Goal: Information Seeking & Learning: Learn about a topic

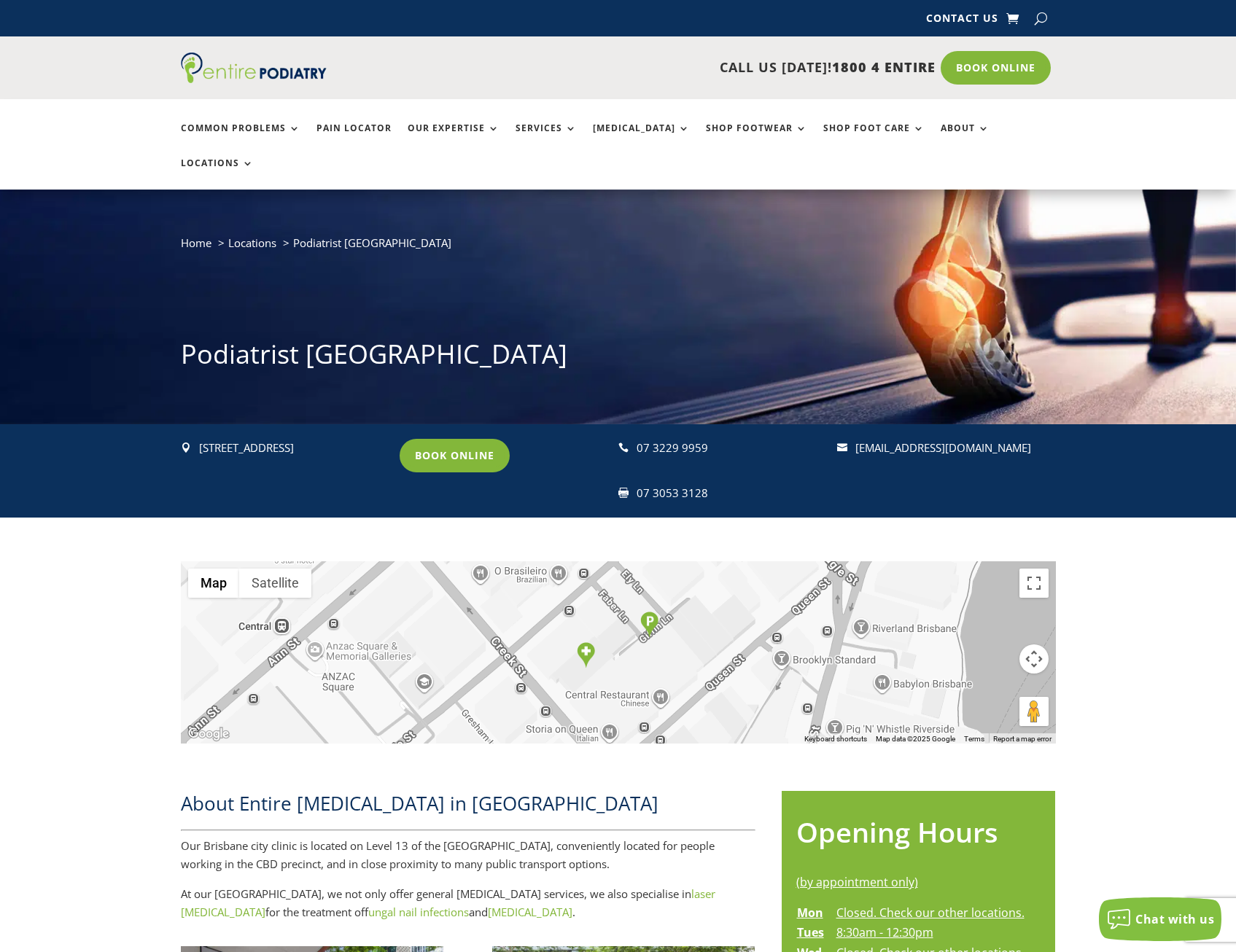
drag, startPoint x: 285, startPoint y: 431, endPoint x: 196, endPoint y: 416, distance: 90.3
click at [196, 439] on div " Level 13, Suite 5, 97 Creek St, Brisbane Q 4000" at bounding box center [284, 449] width 206 height 19
drag, startPoint x: 196, startPoint y: 416, endPoint x: 232, endPoint y: 425, distance: 37.1
copy div " Level 13, Suite 5, 97 Creek St, Brisbane Q 4000"
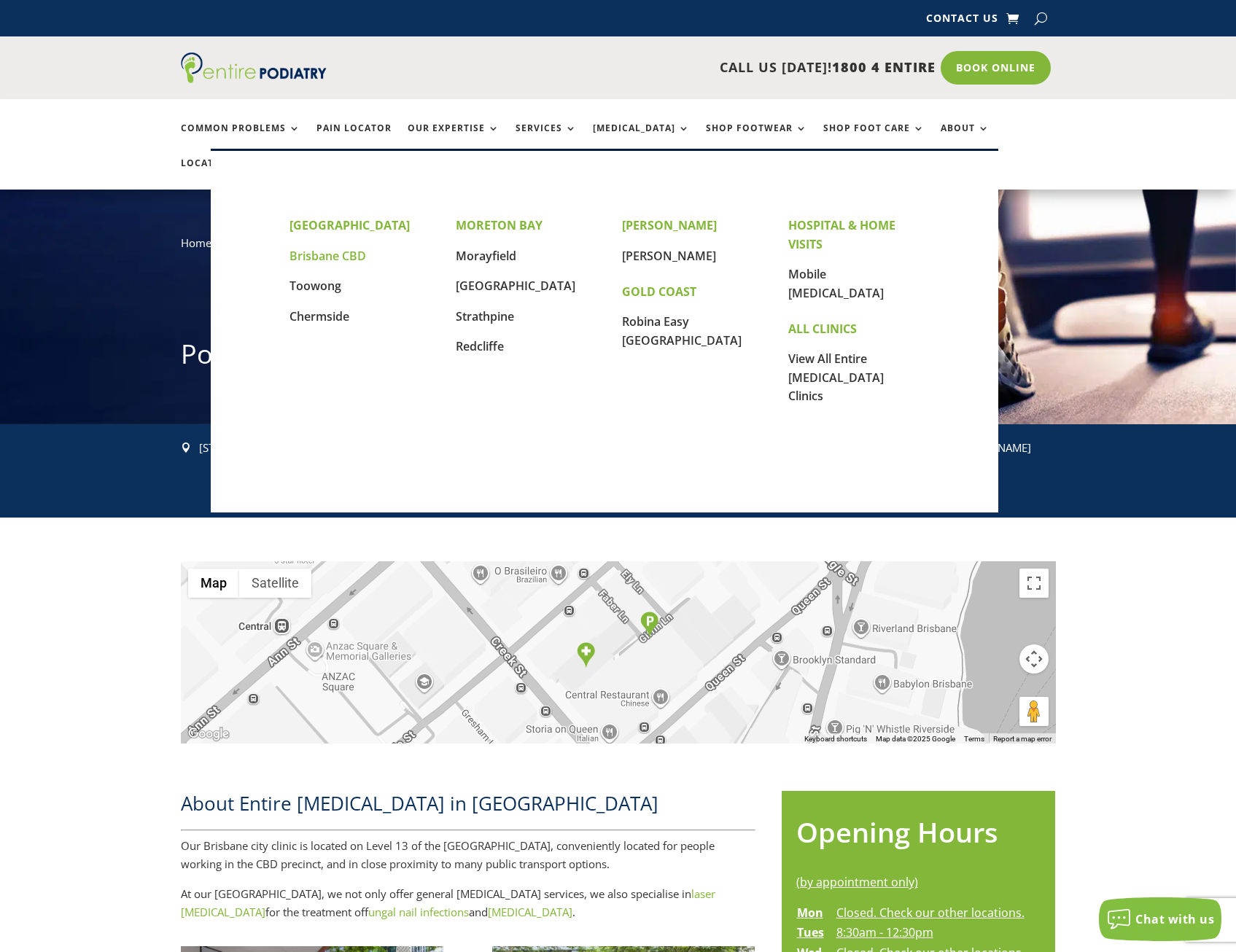
click at [336, 255] on link "Brisbane CBD" at bounding box center [327, 256] width 76 height 16
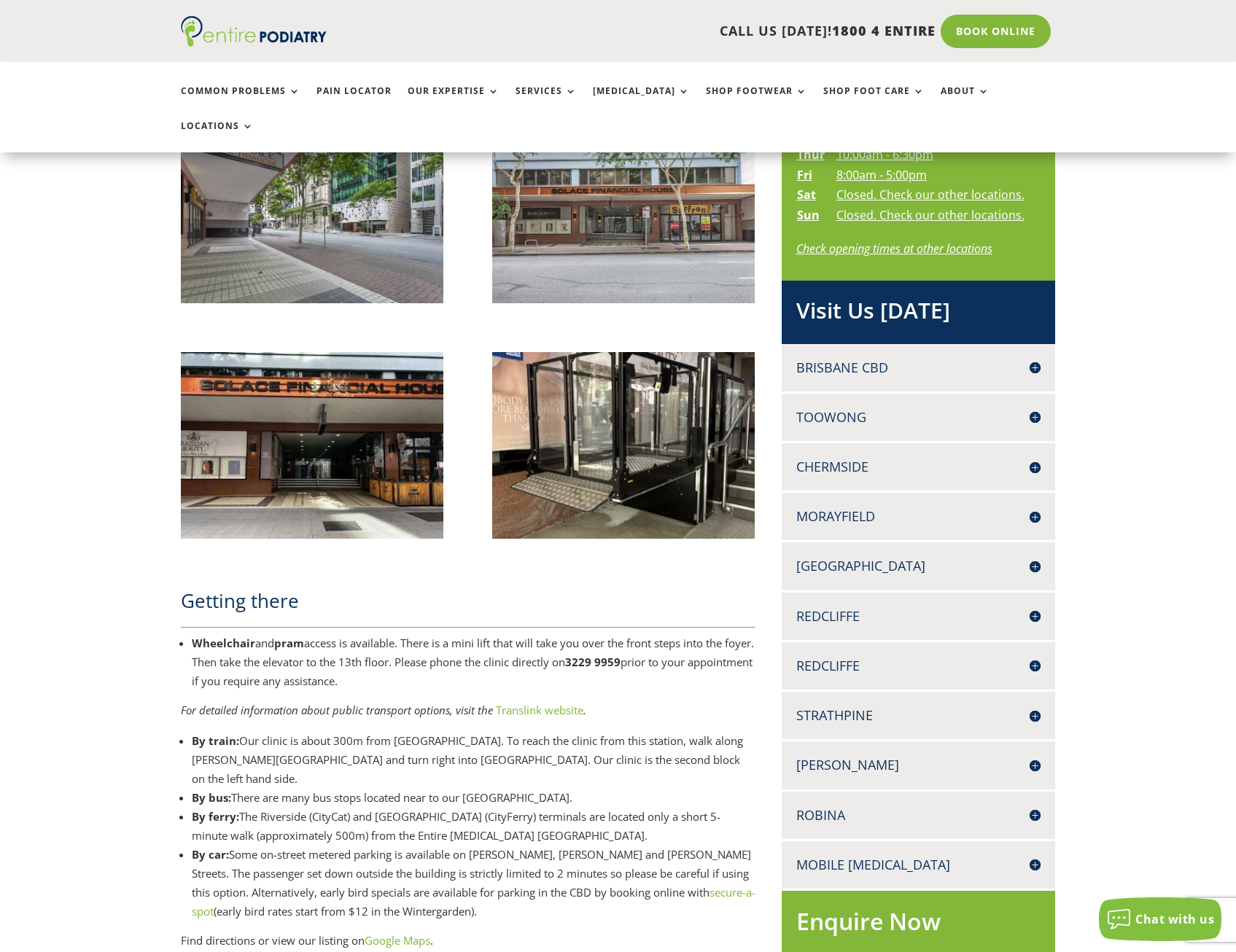
scroll to position [817, 0]
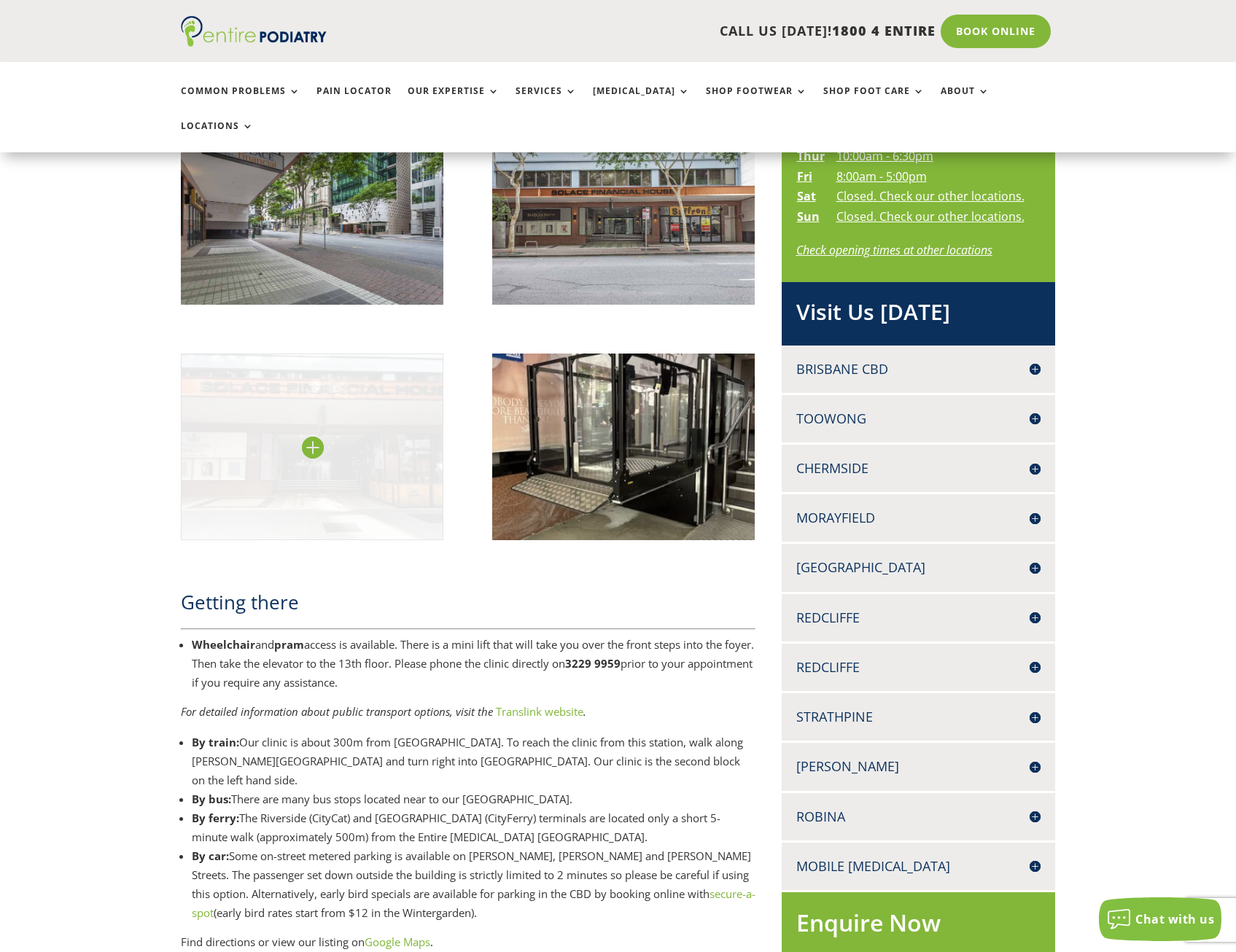
click at [315, 413] on img at bounding box center [312, 447] width 263 height 187
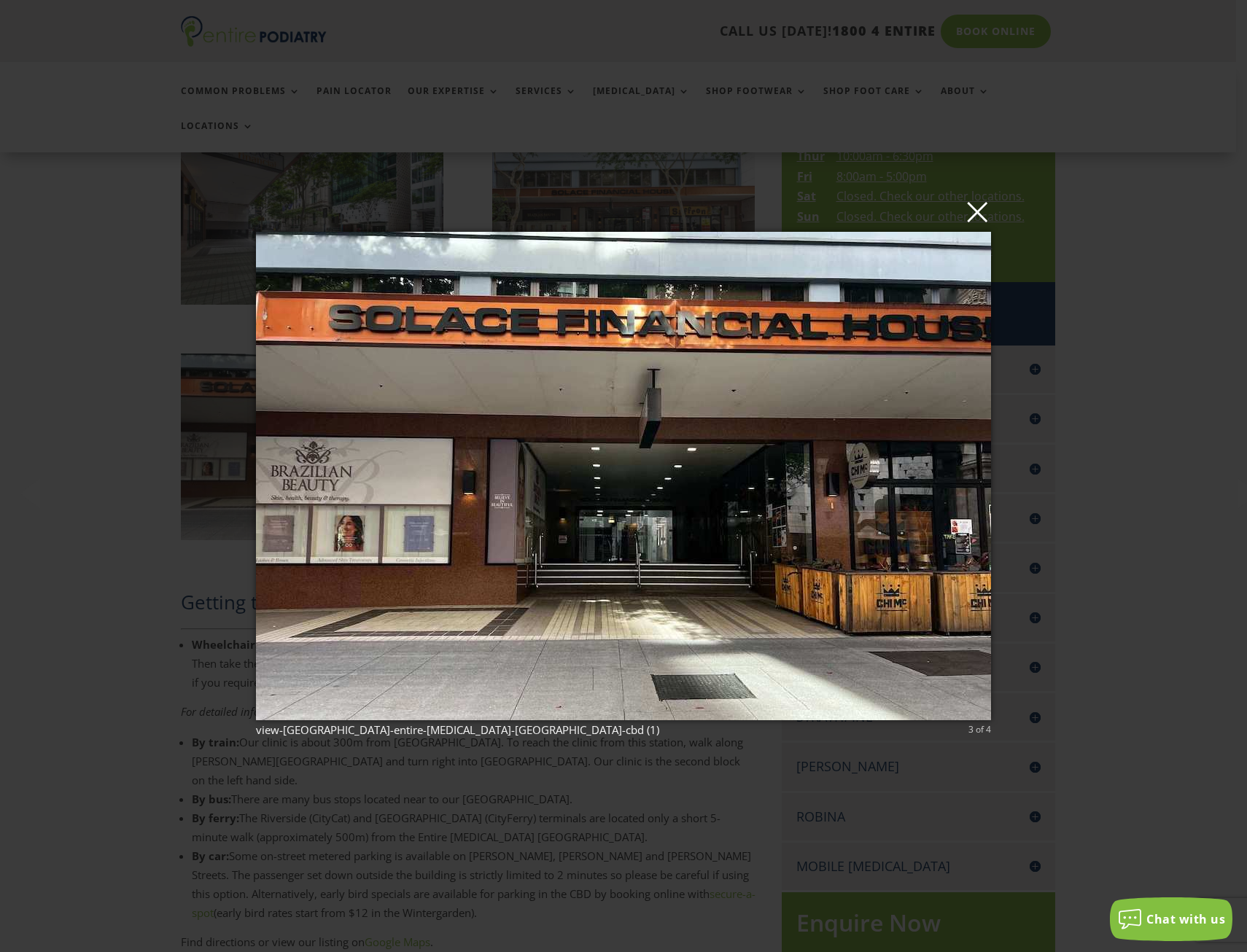
click at [990, 220] on button "×" at bounding box center [628, 211] width 735 height 32
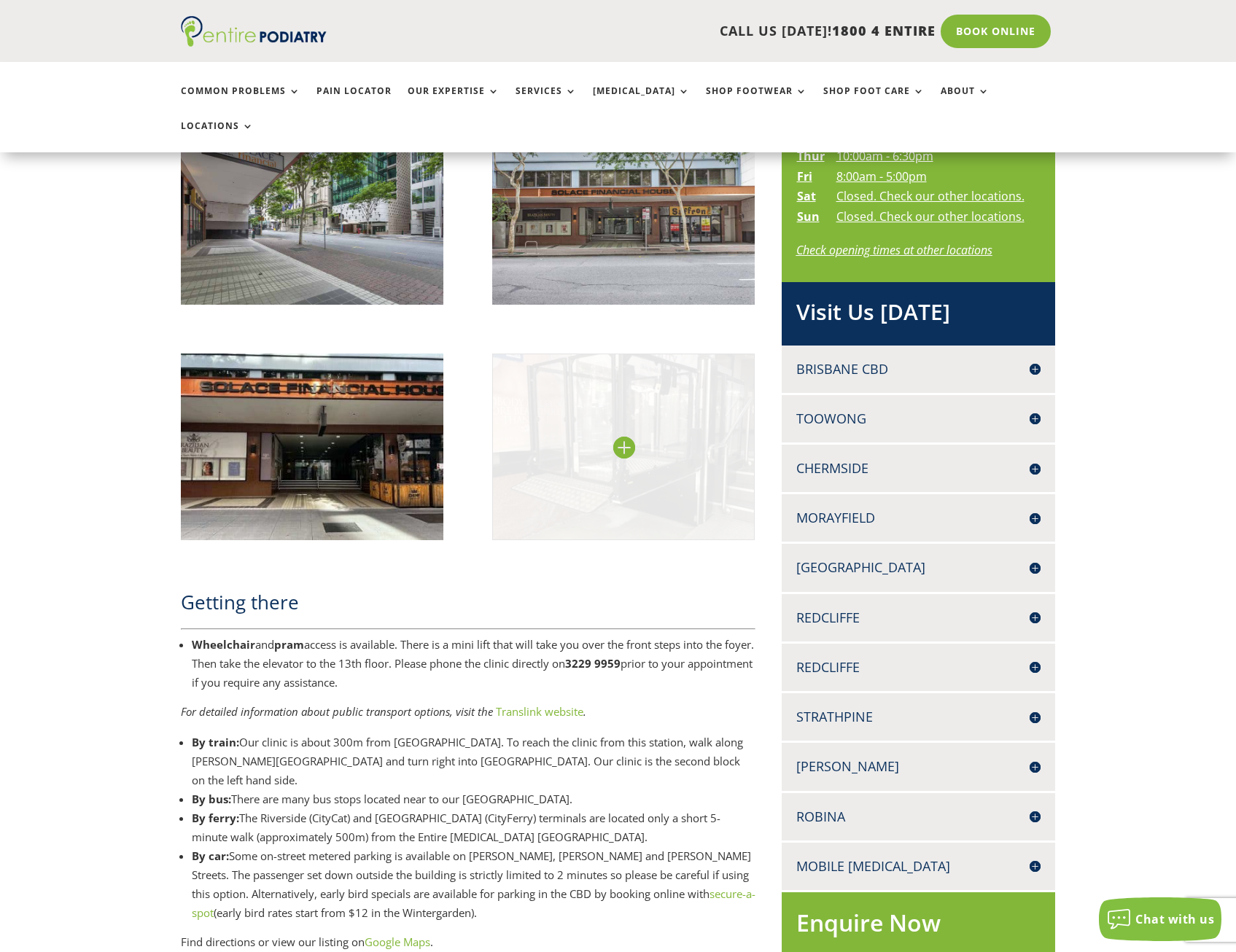
click at [667, 413] on img at bounding box center [623, 447] width 263 height 187
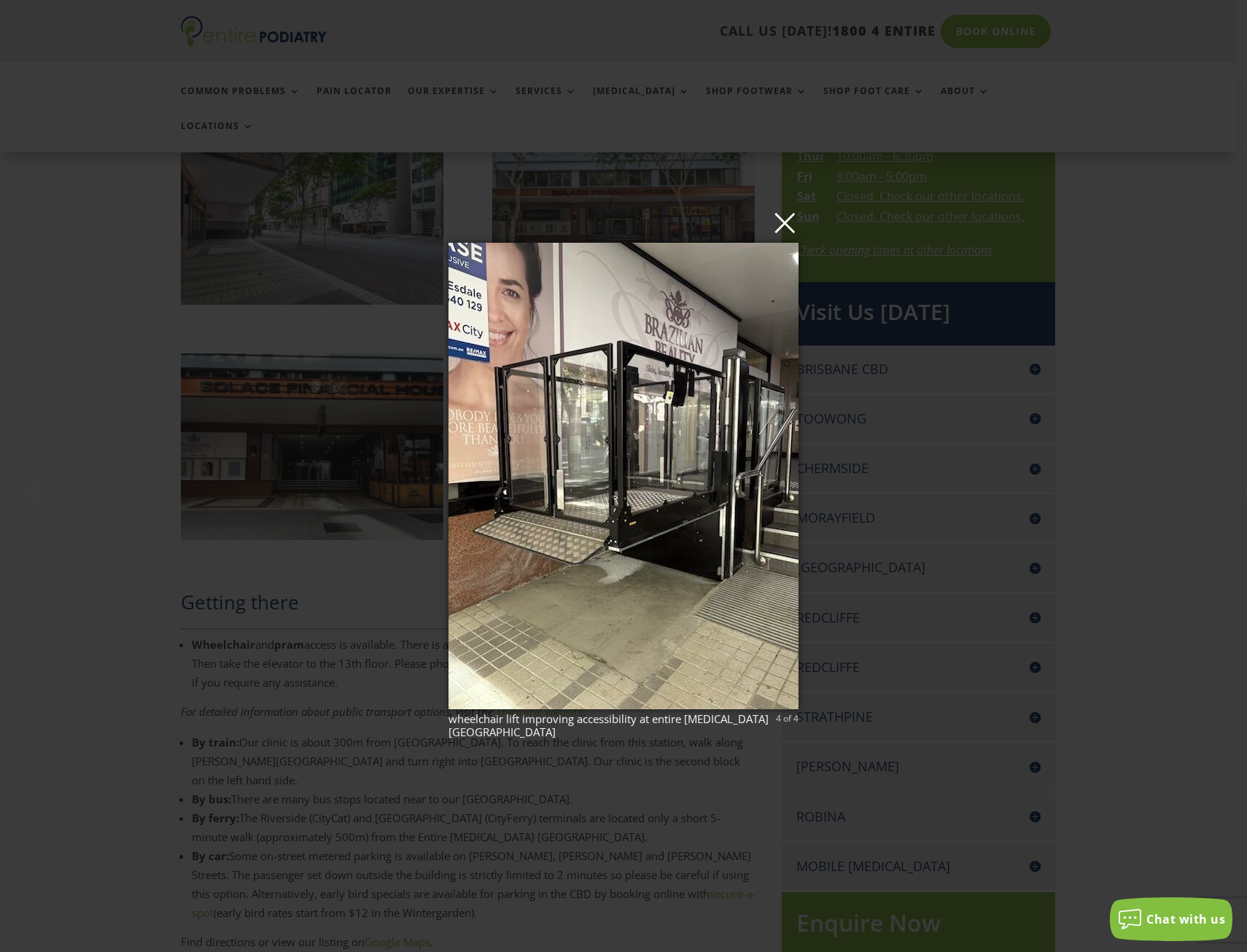
click at [793, 224] on button "×" at bounding box center [627, 223] width 350 height 32
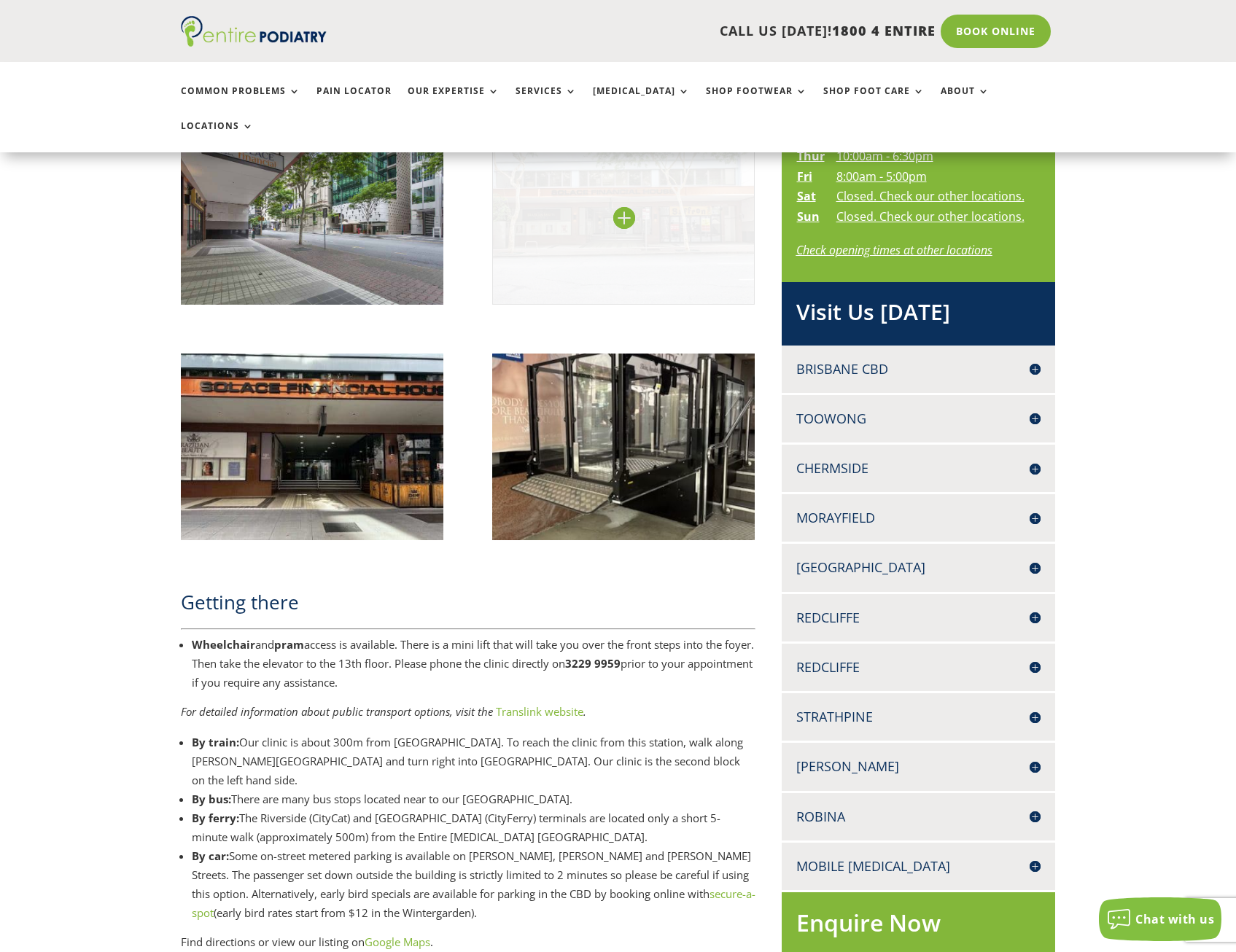
click at [597, 197] on img at bounding box center [623, 217] width 263 height 175
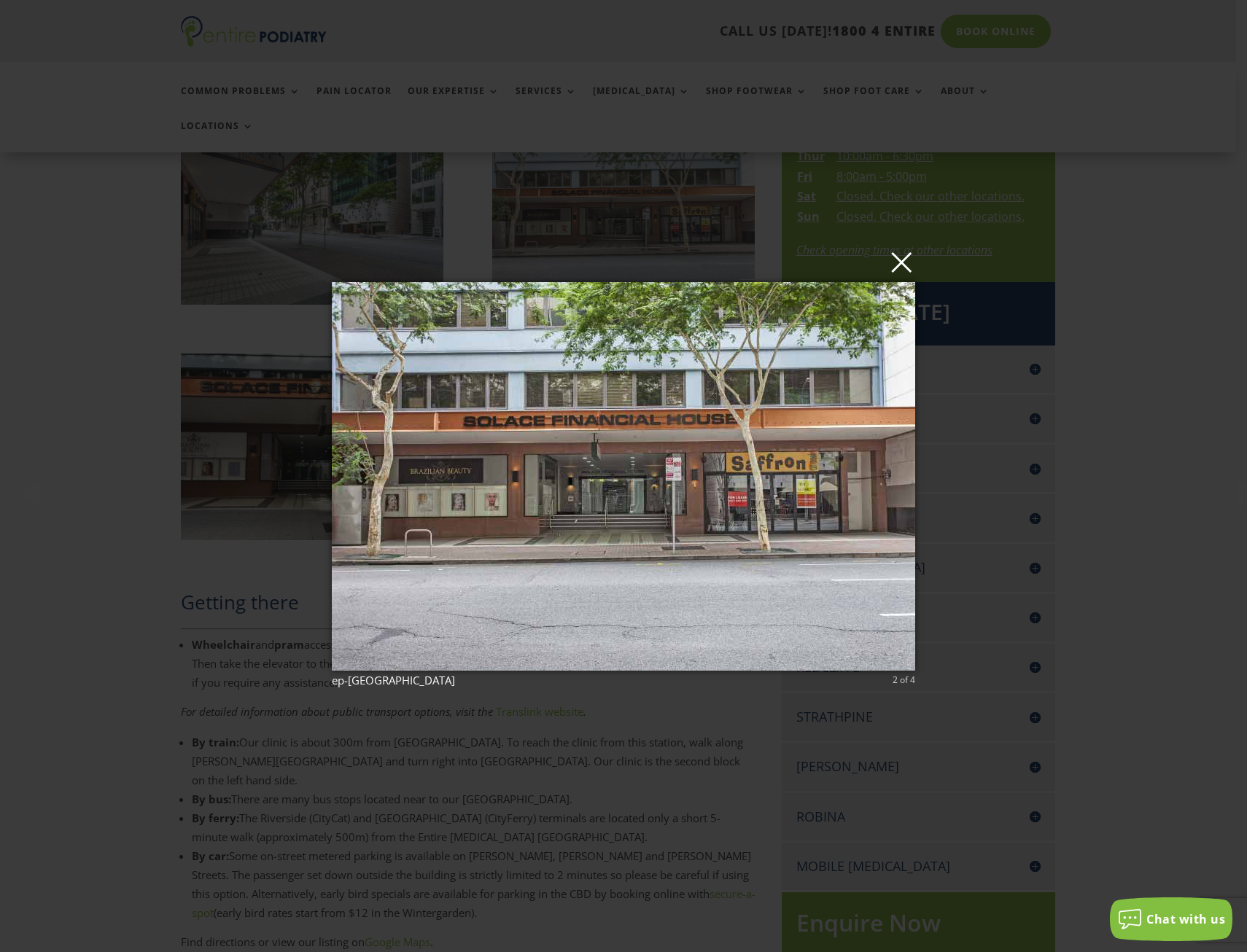
click at [905, 266] on button "×" at bounding box center [628, 262] width 584 height 32
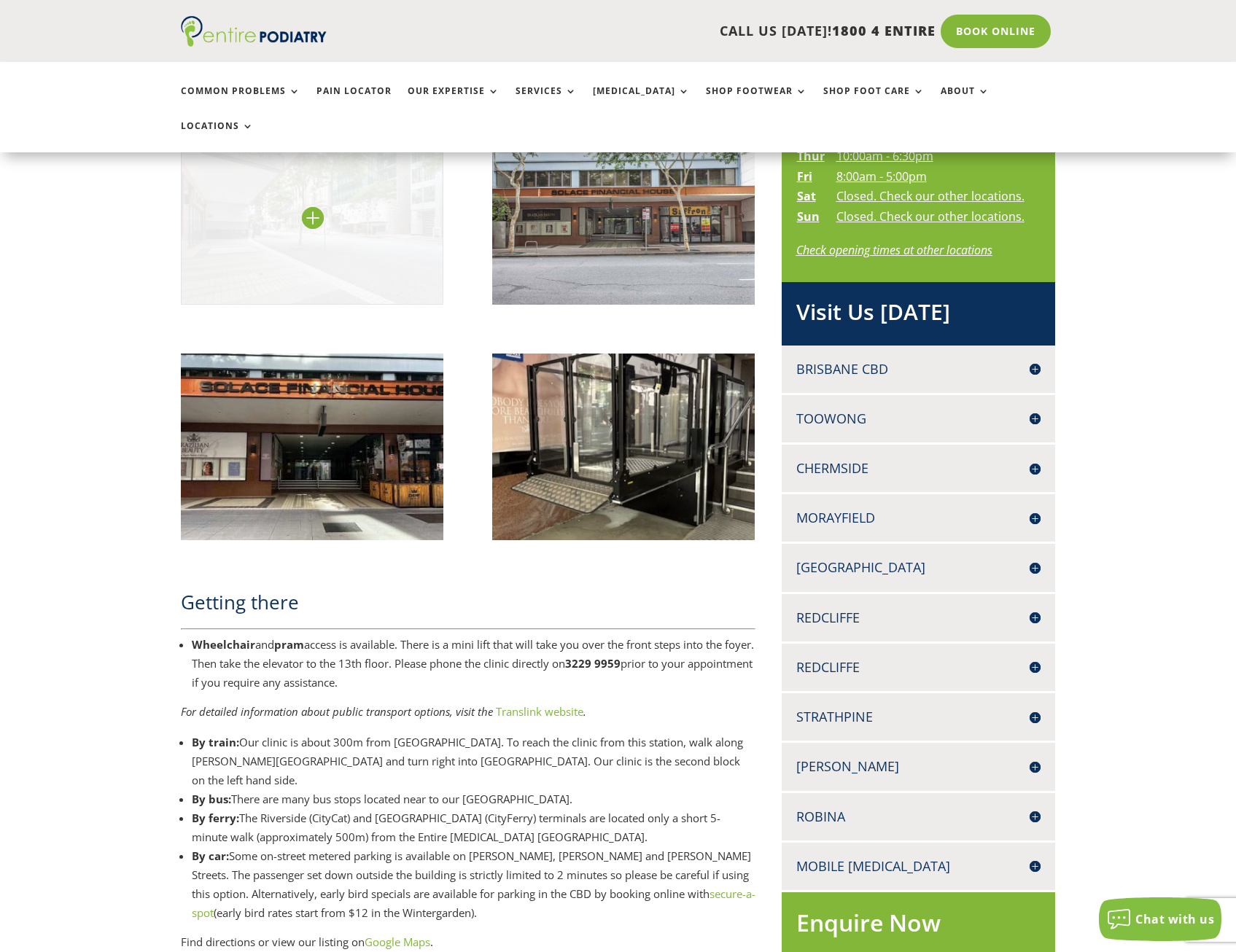
click at [318, 182] on img at bounding box center [312, 217] width 263 height 175
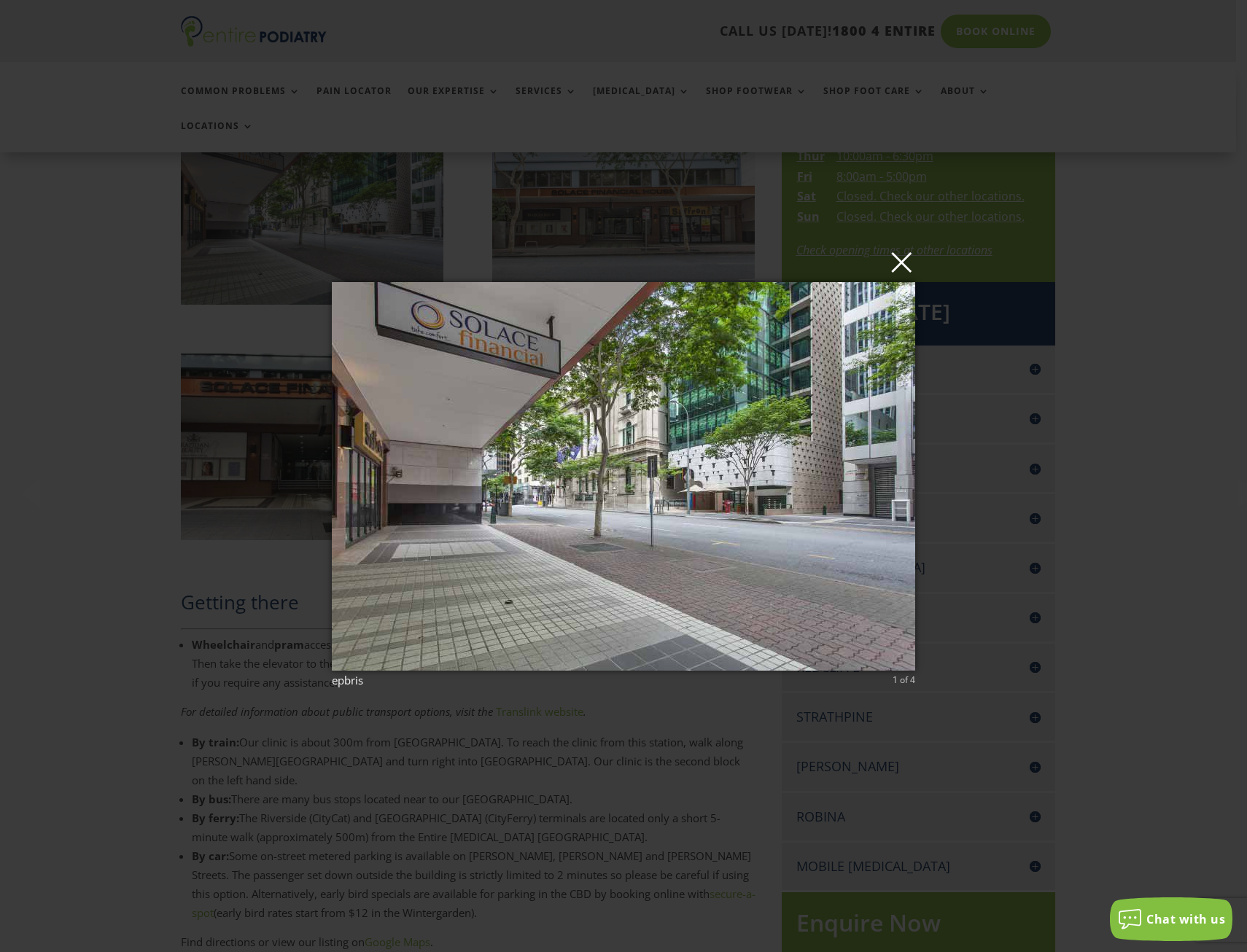
click at [900, 265] on button "×" at bounding box center [628, 262] width 584 height 32
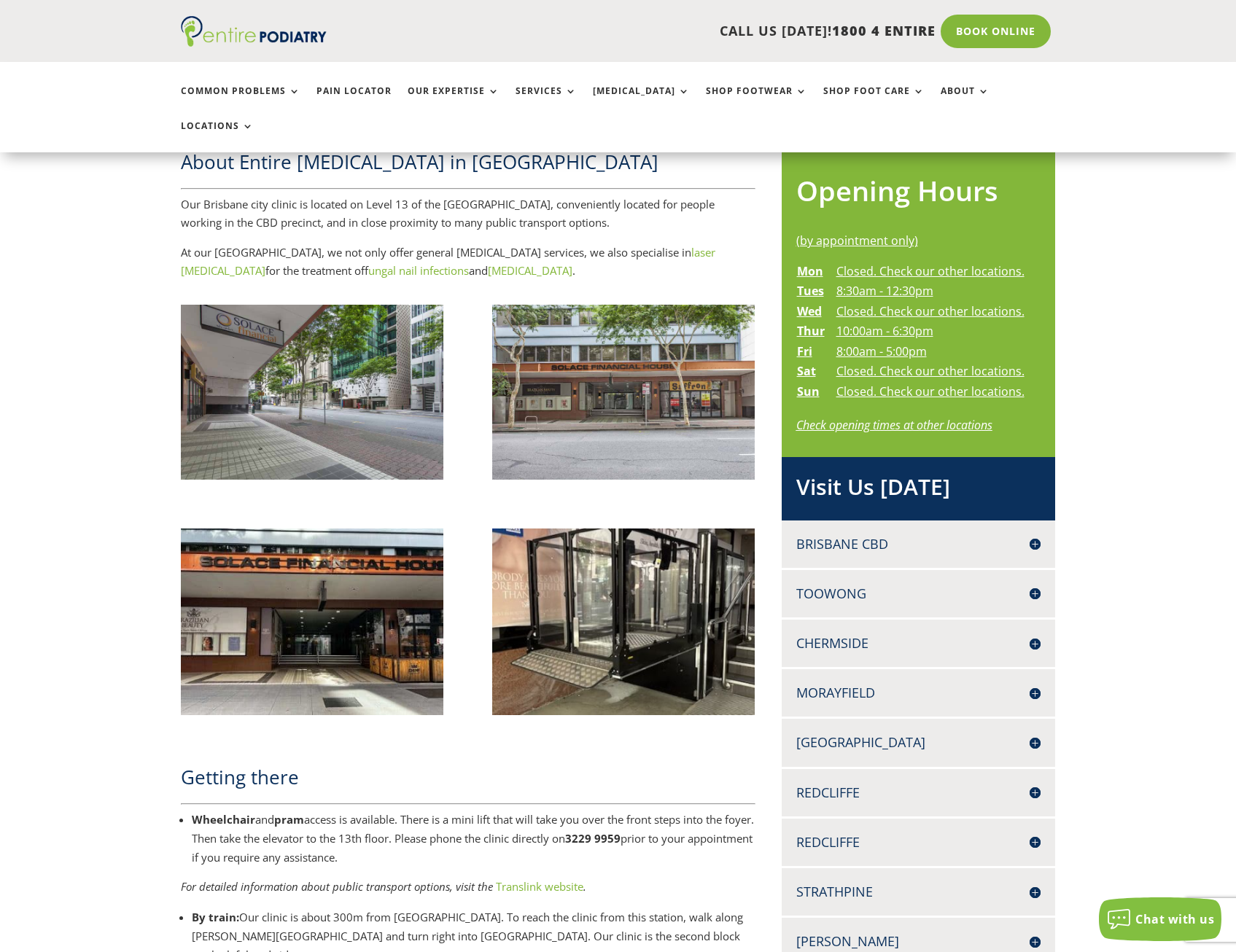
scroll to position [584, 0]
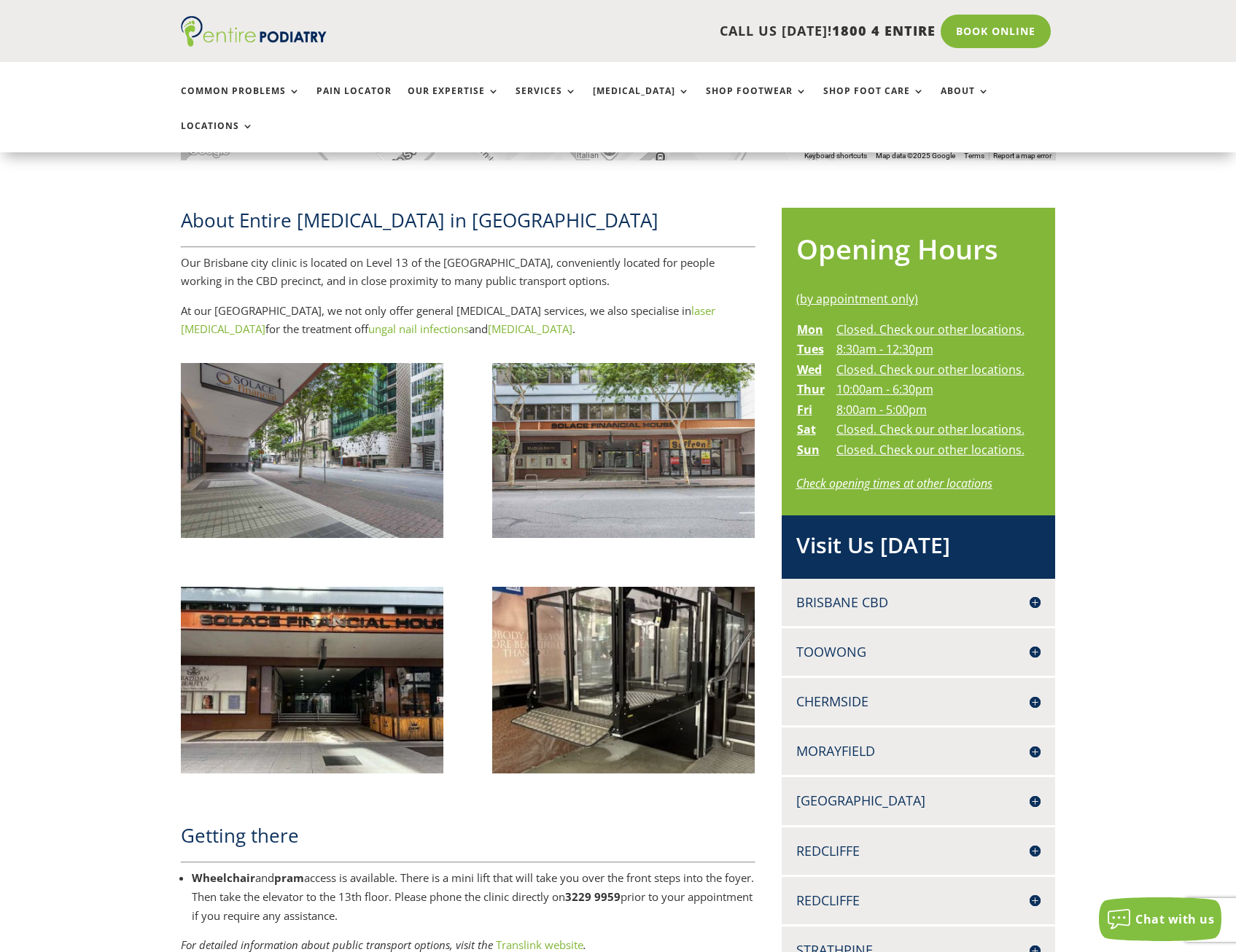
click at [694, 303] on link "laser podiatry" at bounding box center [448, 320] width 535 height 34
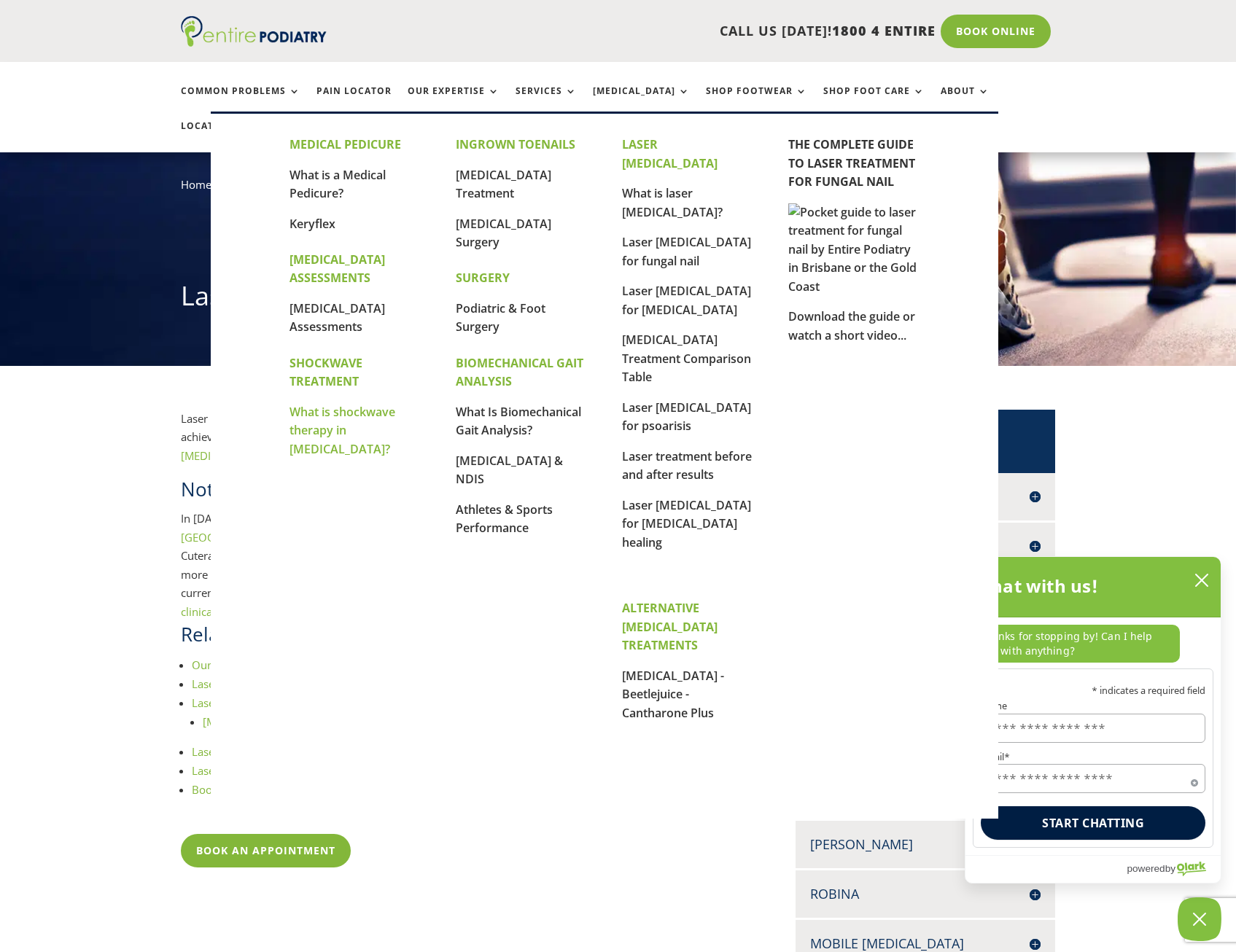
click at [355, 435] on link "What is shockwave therapy in [MEDICAL_DATA]?" at bounding box center [343, 430] width 106 height 53
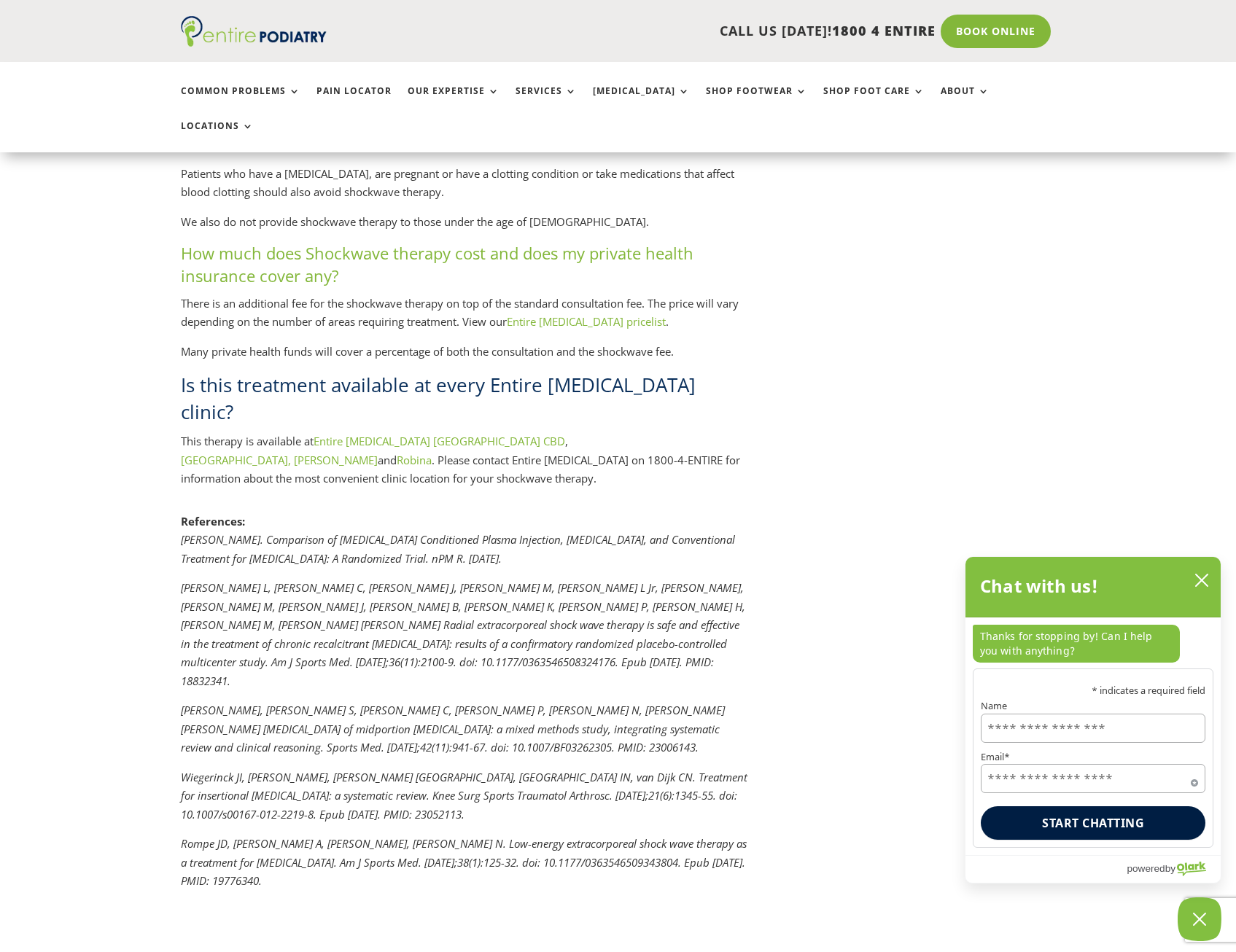
scroll to position [3150, 0]
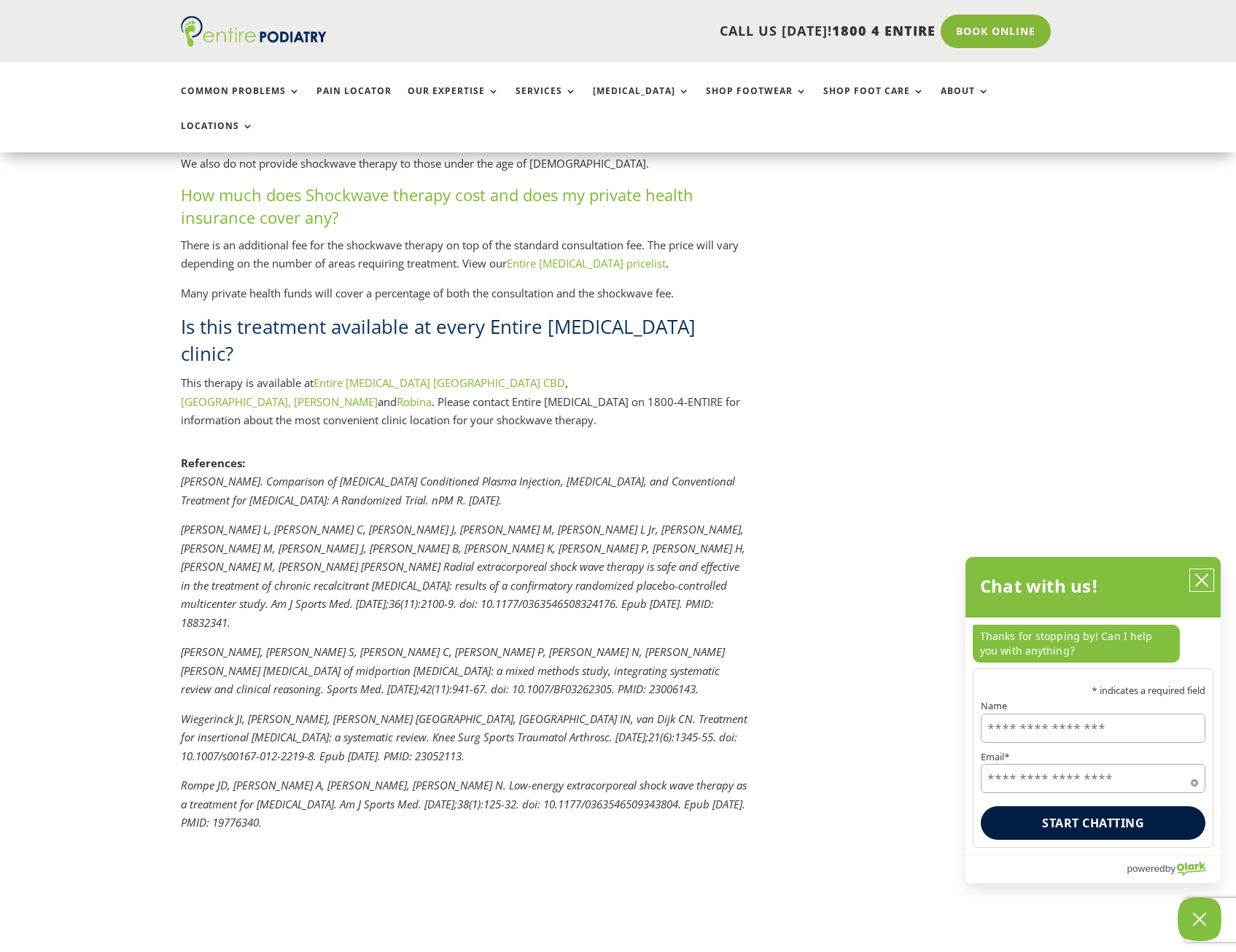
click at [1206, 584] on icon "close chatbox" at bounding box center [1202, 581] width 14 height 14
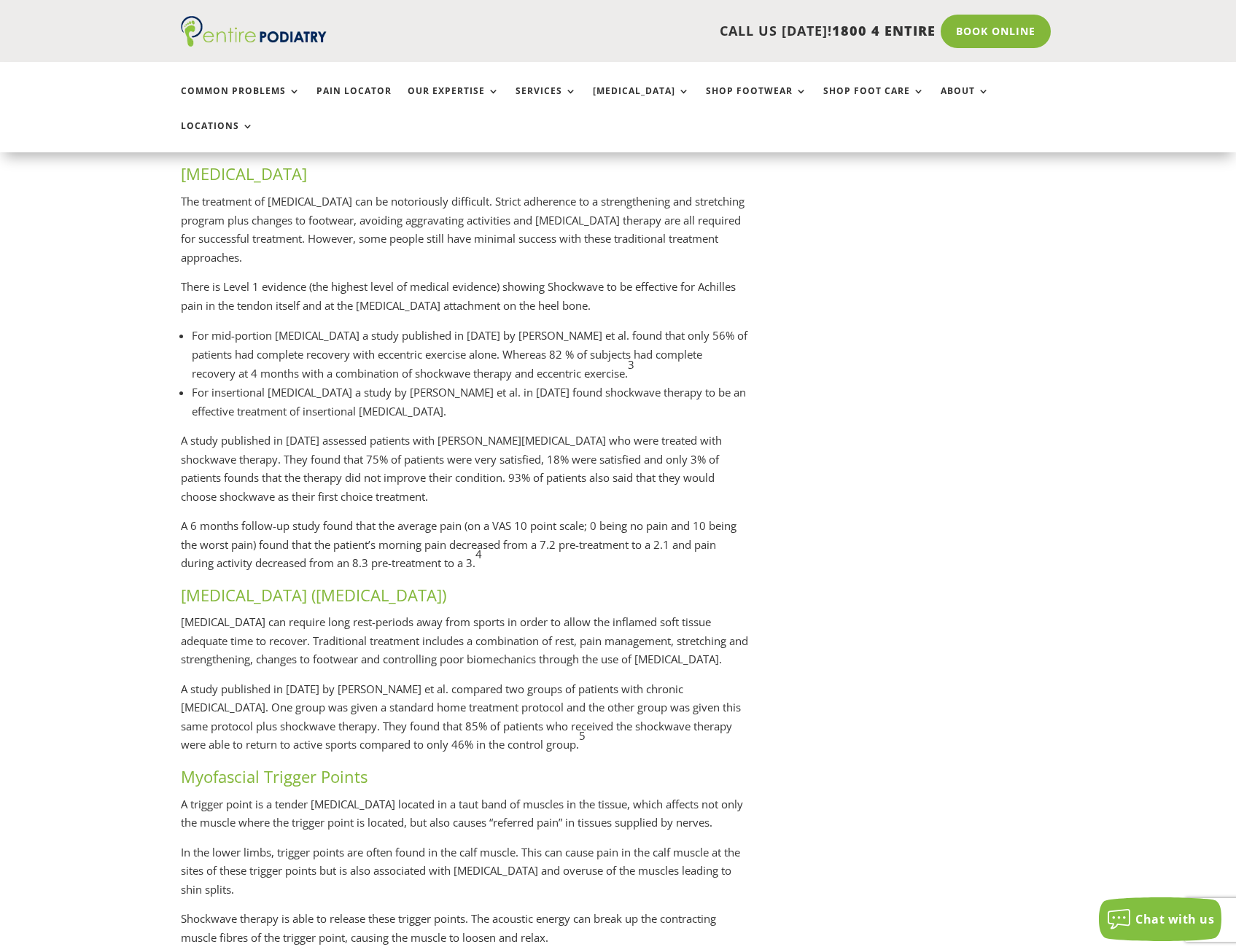
scroll to position [1516, 0]
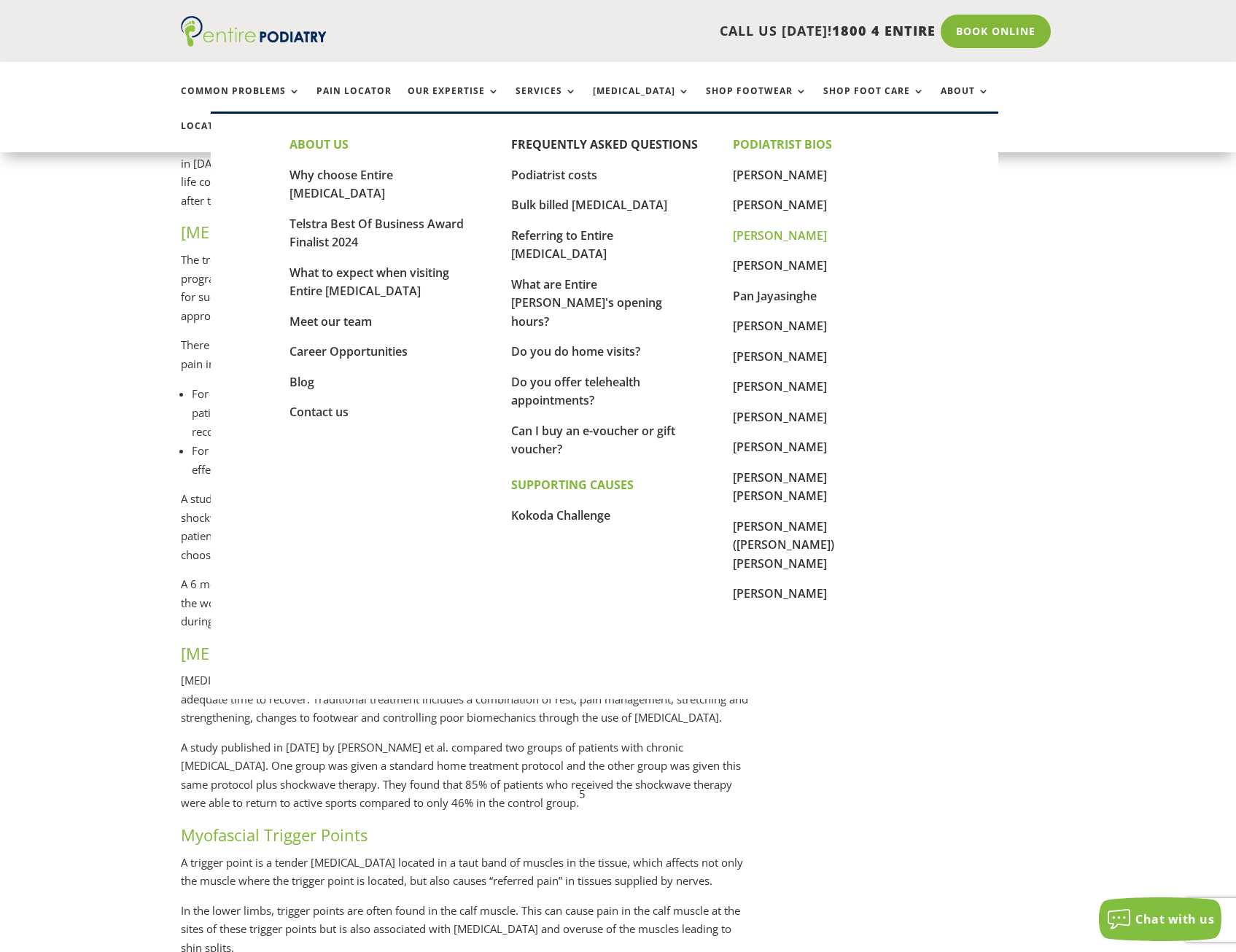
click at [795, 235] on link "[PERSON_NAME]" at bounding box center [779, 236] width 94 height 16
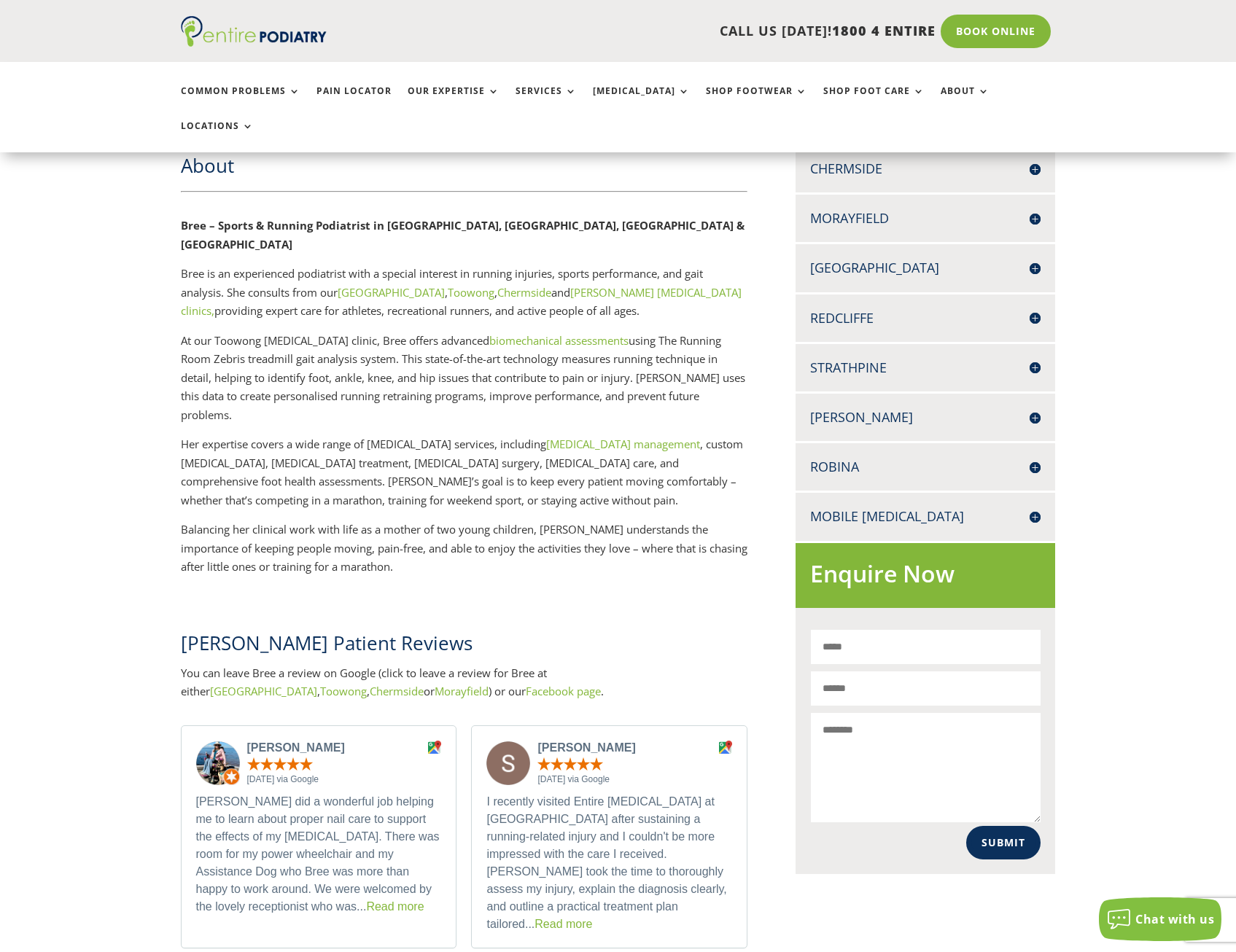
scroll to position [525, 0]
